Goal: Task Accomplishment & Management: Use online tool/utility

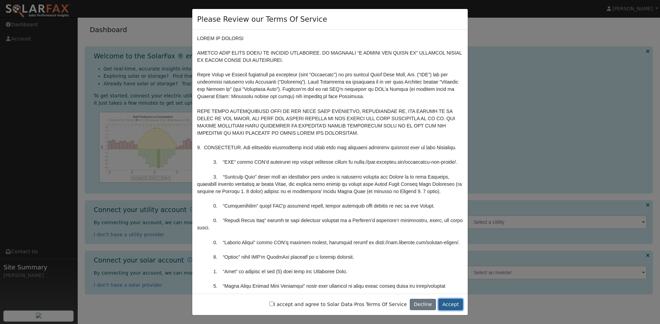
click at [459, 306] on button "Accept" at bounding box center [450, 305] width 25 height 12
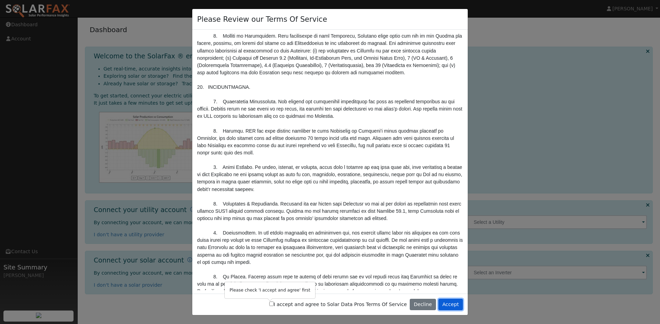
scroll to position [2282, 0]
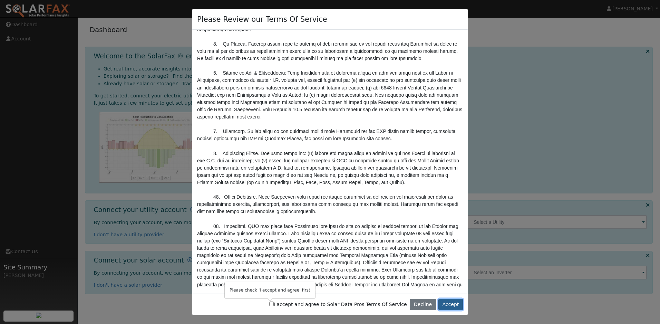
click at [453, 306] on button "Accept" at bounding box center [450, 305] width 25 height 12
click at [287, 305] on div "I accept and agree to Solar Data Pros Terms Of Service Decline Accept" at bounding box center [329, 304] width 275 height 22
click at [270, 307] on label "I accept and agree to Solar Data Pros Terms Of Service" at bounding box center [338, 304] width 138 height 7
click at [270, 306] on input "I accept and agree to Solar Data Pros Terms Of Service" at bounding box center [271, 303] width 4 height 4
checkbox input "true"
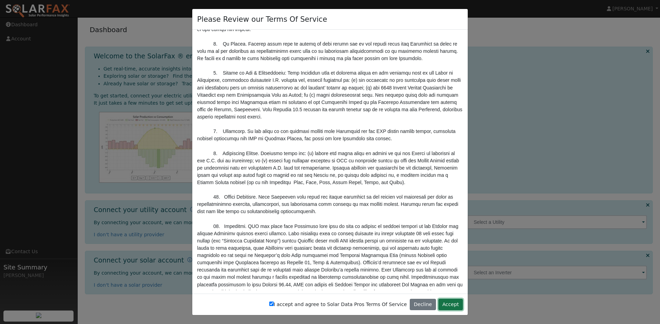
click at [455, 307] on button "Accept" at bounding box center [450, 305] width 25 height 12
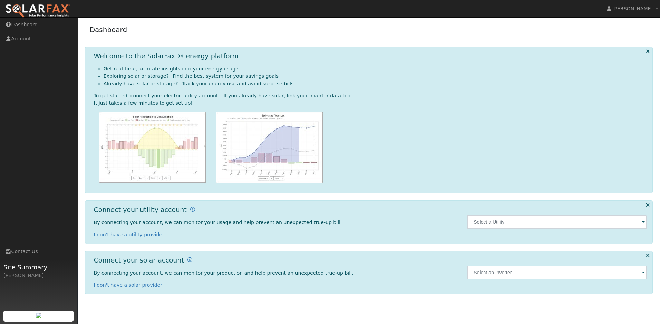
click at [643, 222] on span at bounding box center [643, 222] width 3 height 8
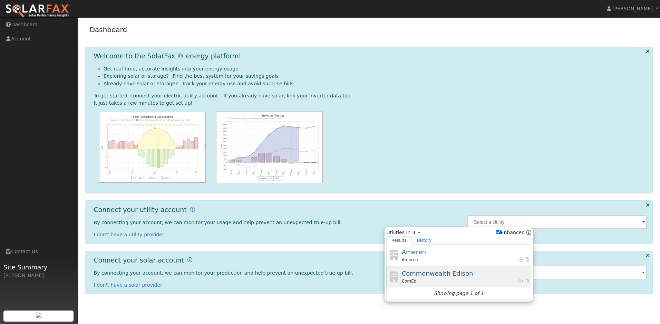
click at [470, 274] on div "Commonwealth Edison ComEd" at bounding box center [466, 277] width 128 height 16
type input "ComEd"
